Goal: Transaction & Acquisition: Obtain resource

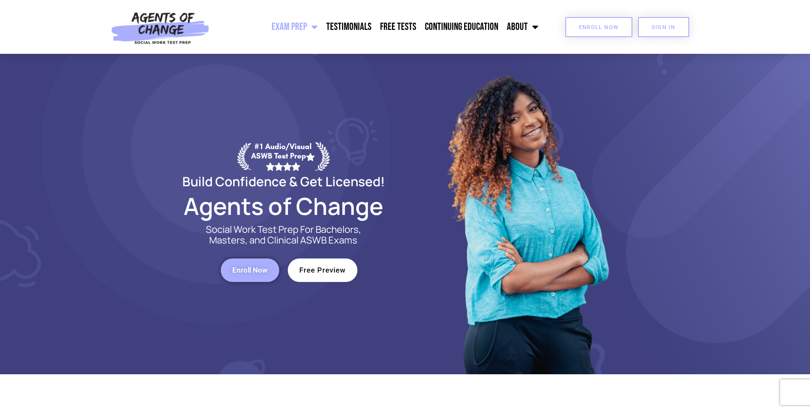
click at [596, 28] on span "Enroll Now" at bounding box center [599, 27] width 40 height 6
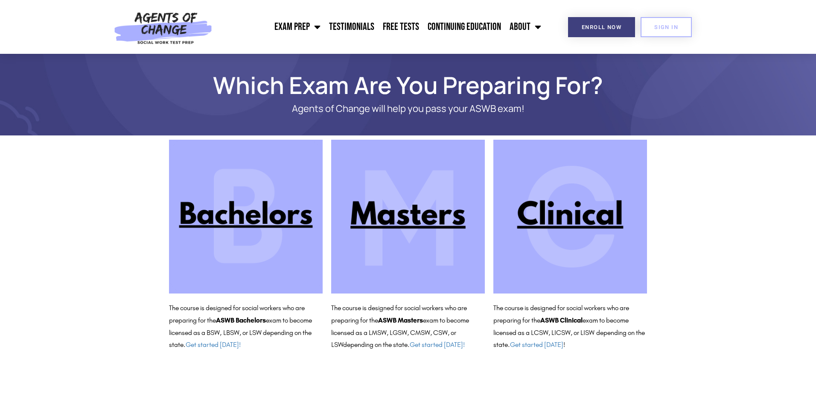
click at [401, 222] on img at bounding box center [408, 217] width 154 height 154
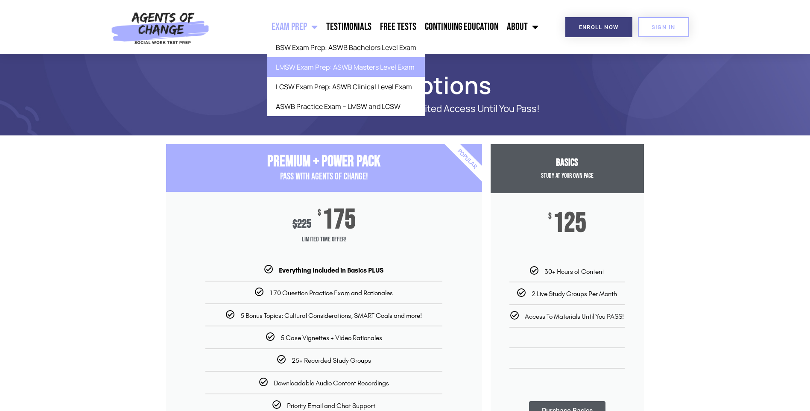
click at [295, 64] on link "LMSW Exam Prep: ASWB Masters Level Exam" at bounding box center [346, 67] width 158 height 20
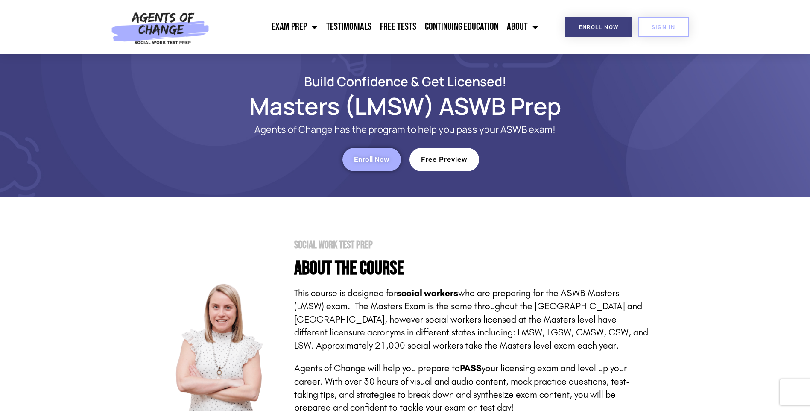
click at [461, 159] on span "Free Preview" at bounding box center [444, 159] width 47 height 7
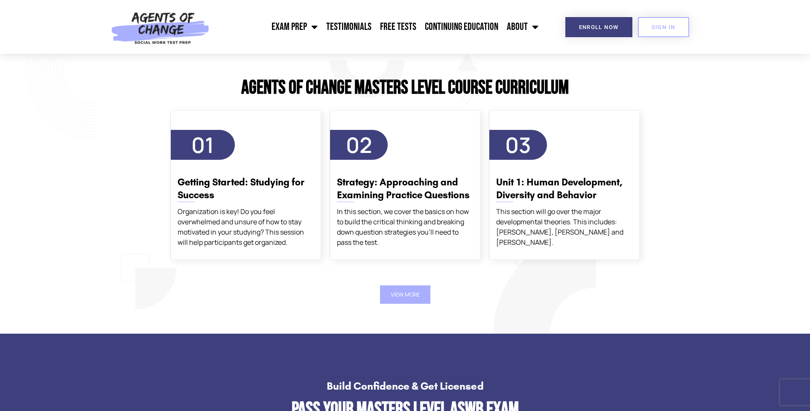
scroll to position [1452, 0]
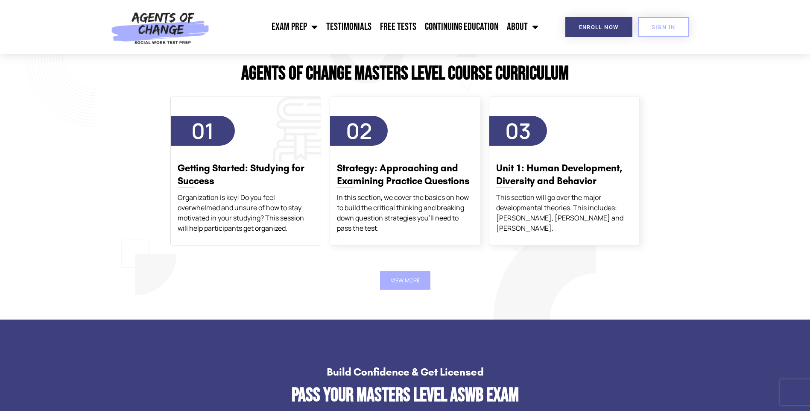
click at [215, 144] on span "01" at bounding box center [203, 131] width 64 height 30
click at [401, 275] on button "View More" at bounding box center [405, 280] width 50 height 18
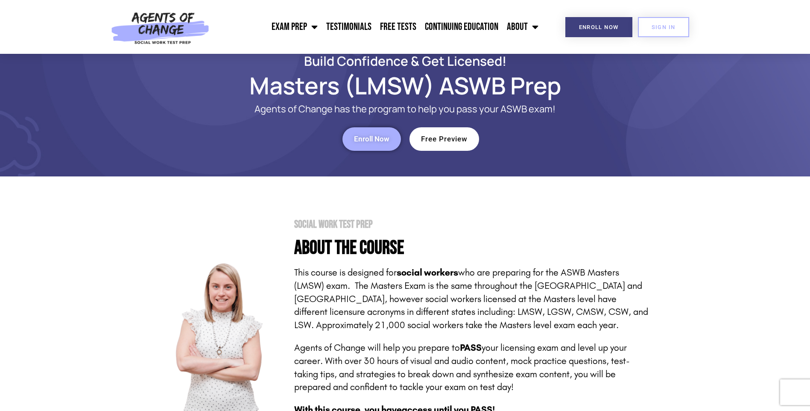
scroll to position [0, 0]
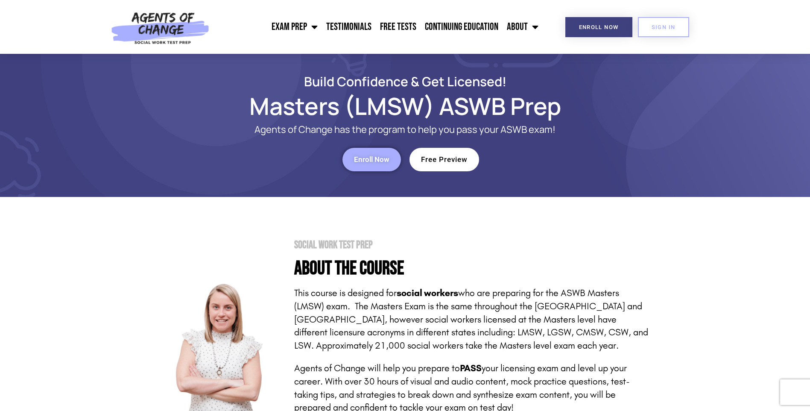
click at [451, 169] on link "Free Preview" at bounding box center [444, 159] width 70 height 23
